Goal: Task Accomplishment & Management: Manage account settings

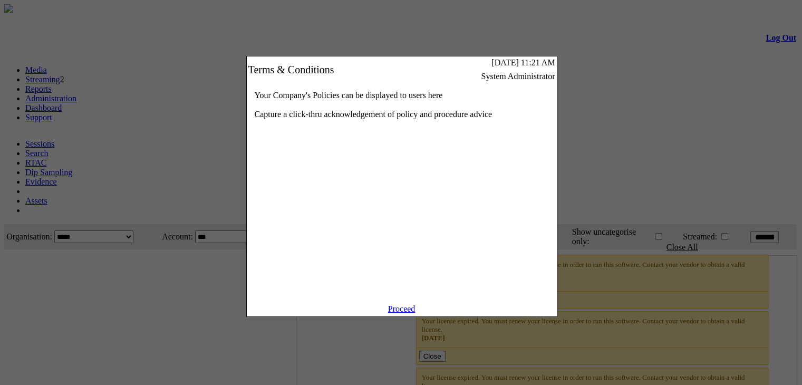
click at [403, 313] on link "Proceed" at bounding box center [401, 308] width 27 height 9
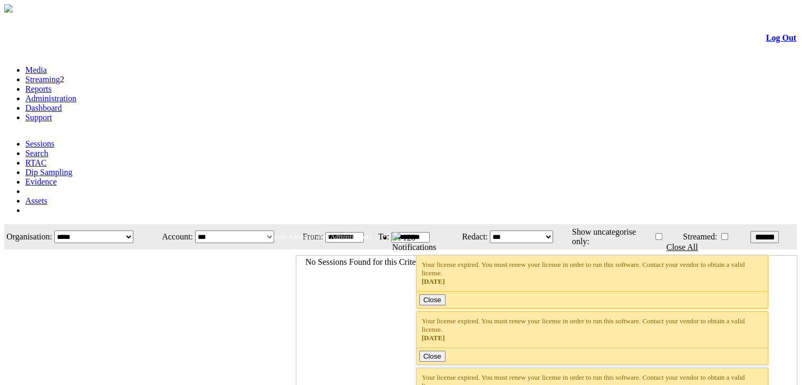
click at [76, 94] on link "Administration" at bounding box center [50, 98] width 51 height 9
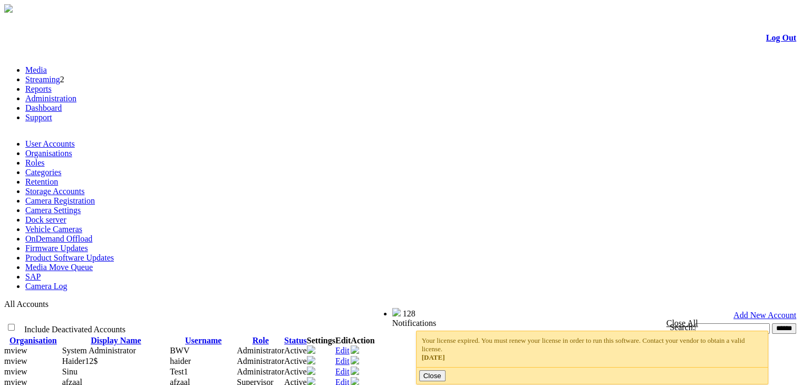
click at [95, 196] on link "Camera Registration" at bounding box center [60, 200] width 70 height 9
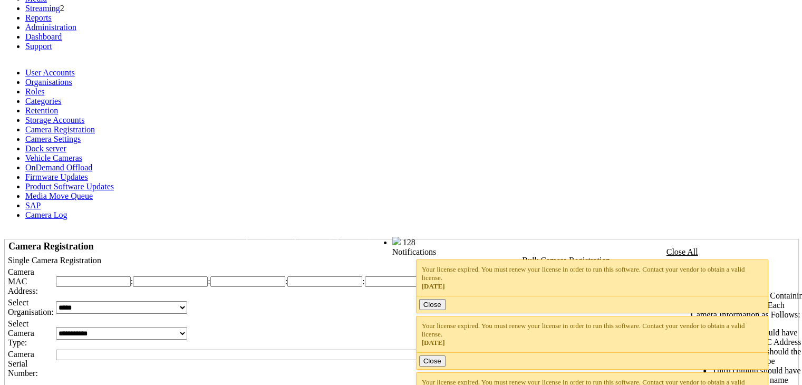
scroll to position [88, 0]
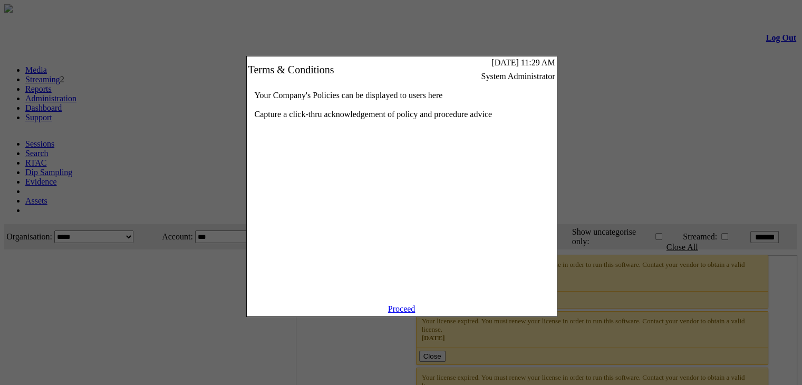
click at [402, 313] on link "Proceed" at bounding box center [401, 308] width 27 height 9
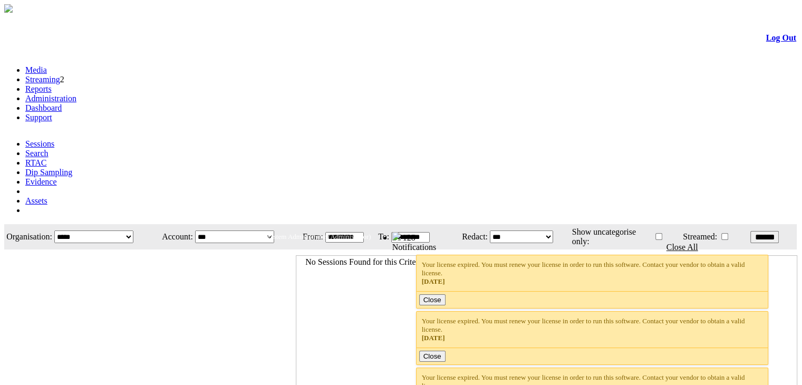
click at [76, 94] on link "Administration" at bounding box center [50, 98] width 51 height 9
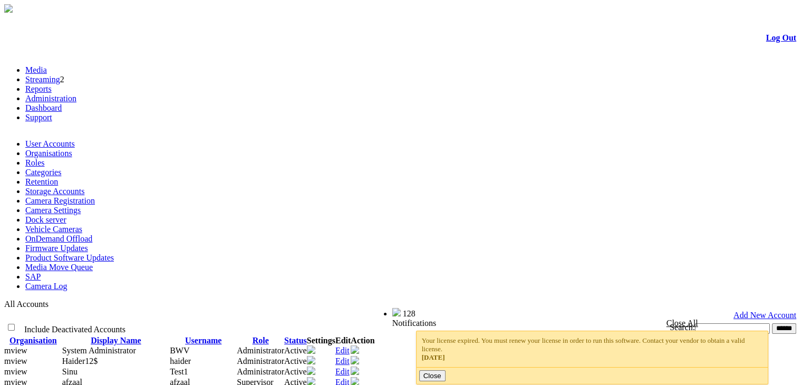
click at [95, 196] on link "Camera Registration" at bounding box center [60, 200] width 70 height 9
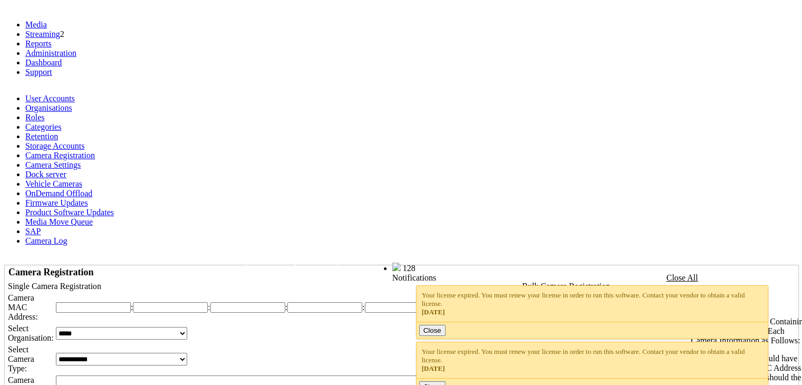
scroll to position [55, 0]
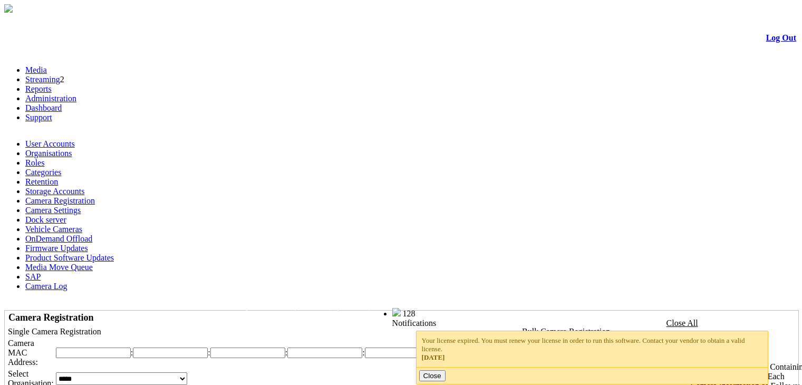
scroll to position [52, 0]
